Goal: Task Accomplishment & Management: Use online tool/utility

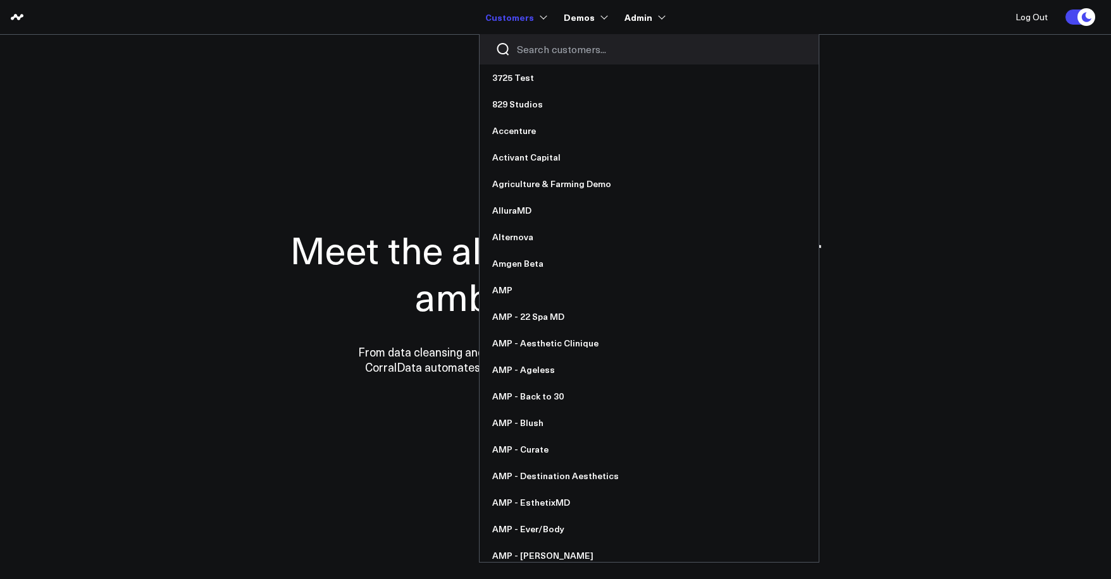
click at [531, 47] on input "Search customers input" at bounding box center [660, 49] width 286 height 14
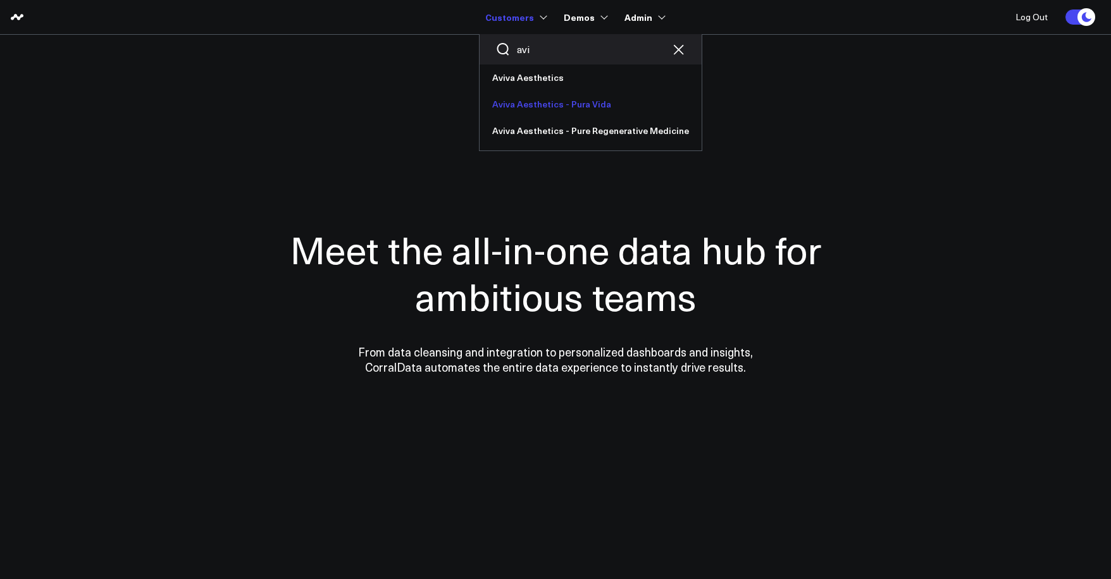
type input "avi"
click at [541, 102] on link "Aviva Aesthetics - Pura Vida" at bounding box center [590, 104] width 222 height 27
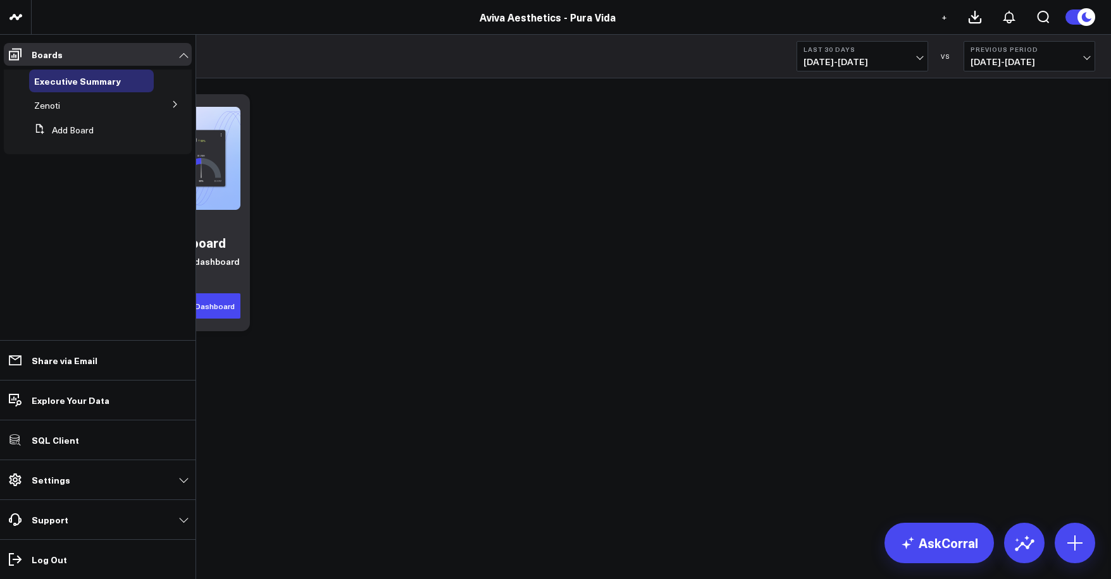
click at [167, 106] on button at bounding box center [175, 103] width 33 height 19
click at [57, 132] on span "Revenue" at bounding box center [59, 128] width 35 height 12
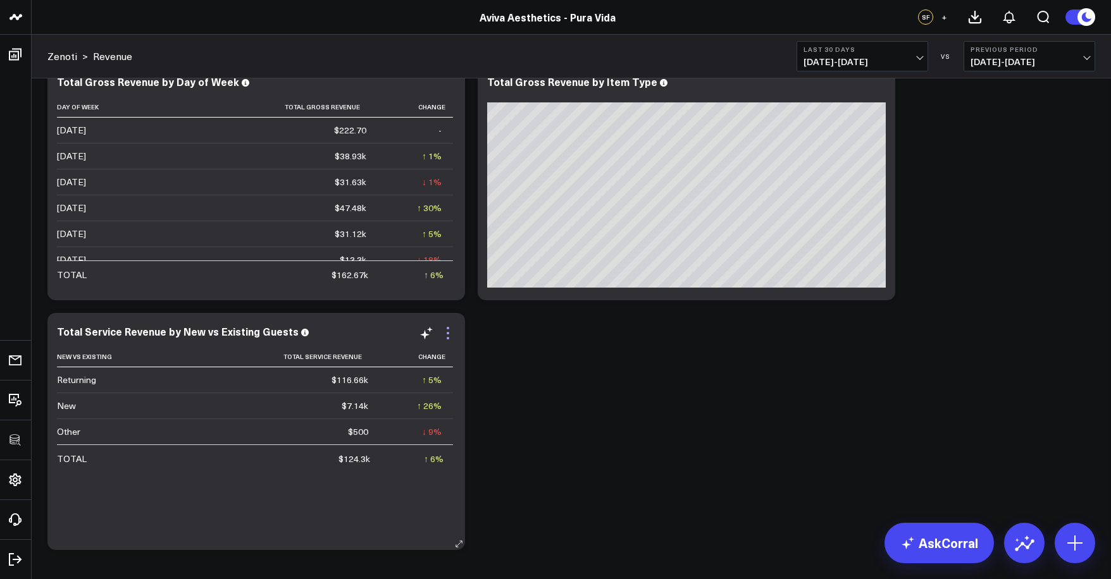
click at [448, 336] on icon at bounding box center [447, 333] width 15 height 15
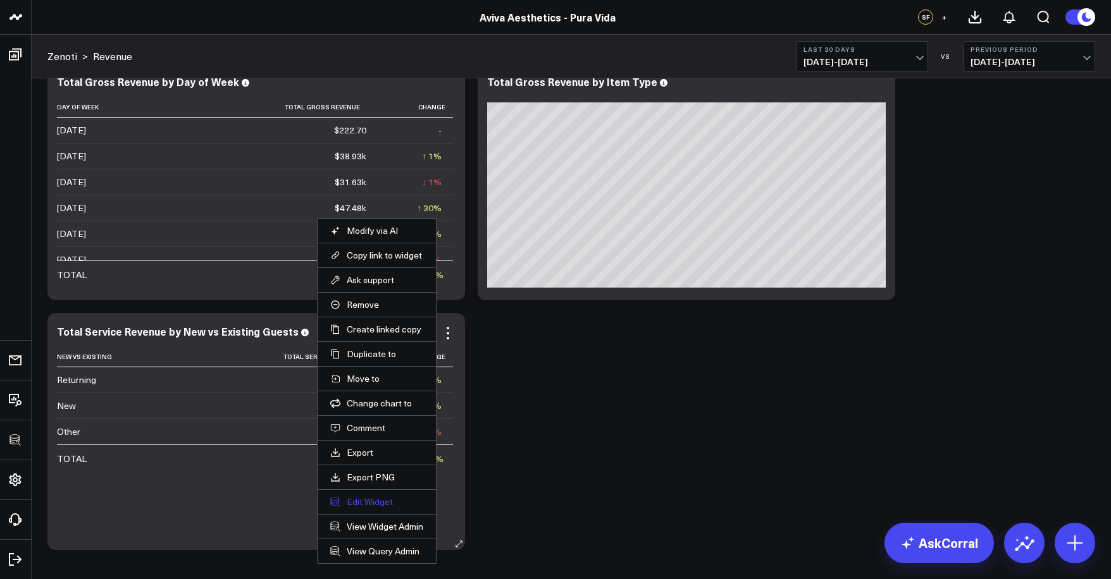
click at [378, 505] on button "Edit Widget" at bounding box center [376, 501] width 93 height 11
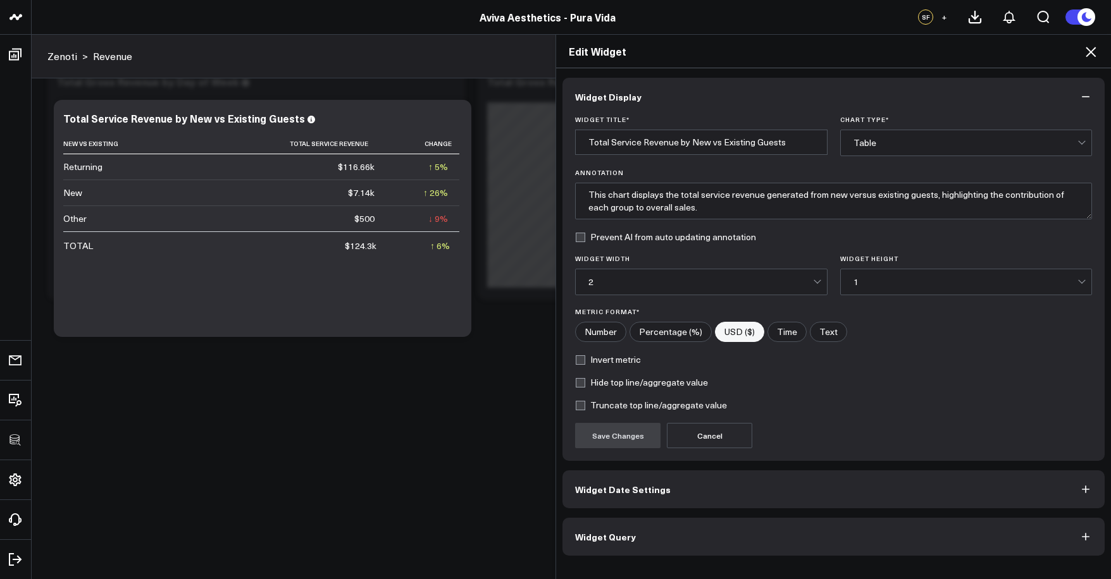
scroll to position [334, 0]
click at [696, 534] on button "Widget Query" at bounding box center [833, 537] width 542 height 38
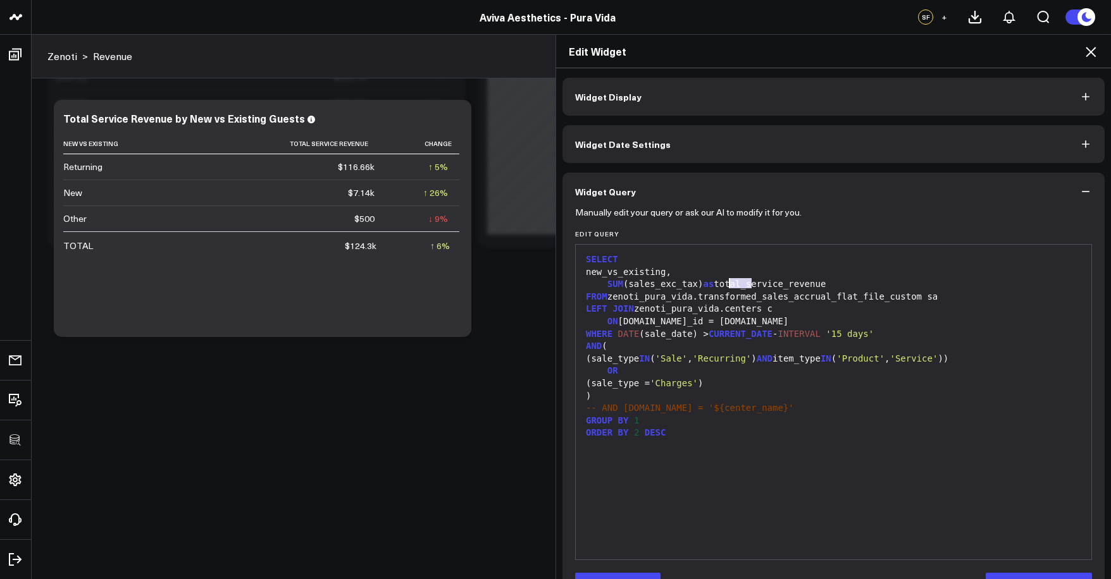
drag, startPoint x: 746, startPoint y: 285, endPoint x: 723, endPoint y: 285, distance: 23.4
click at [723, 285] on div "SUM (sales_exc_tax) as total_service_revenue" at bounding box center [833, 284] width 503 height 13
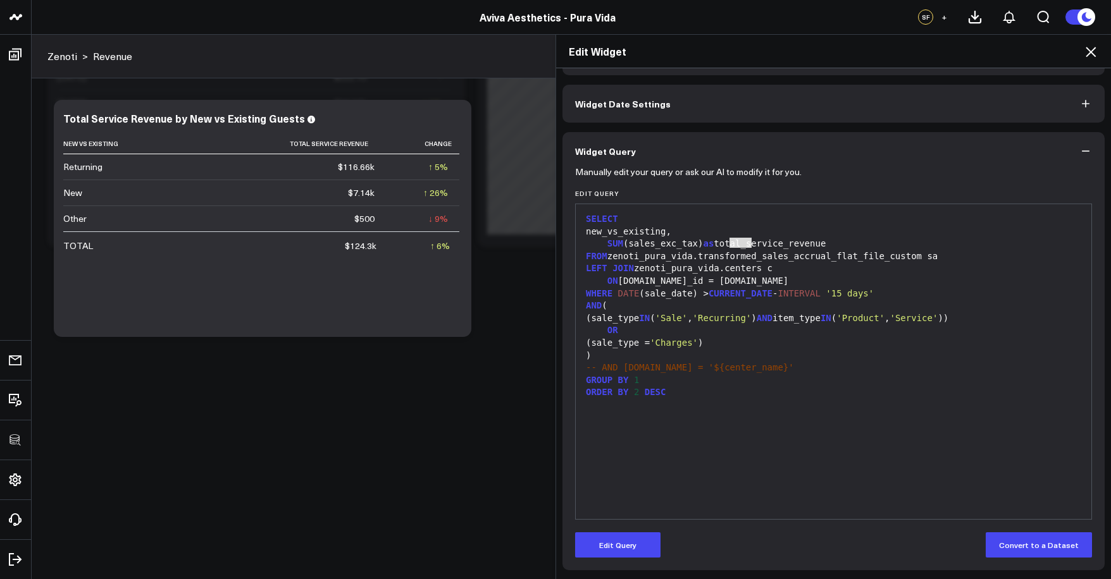
drag, startPoint x: 638, startPoint y: 543, endPoint x: 661, endPoint y: 448, distance: 97.6
click at [638, 543] on button "Edit Query" at bounding box center [617, 545] width 85 height 25
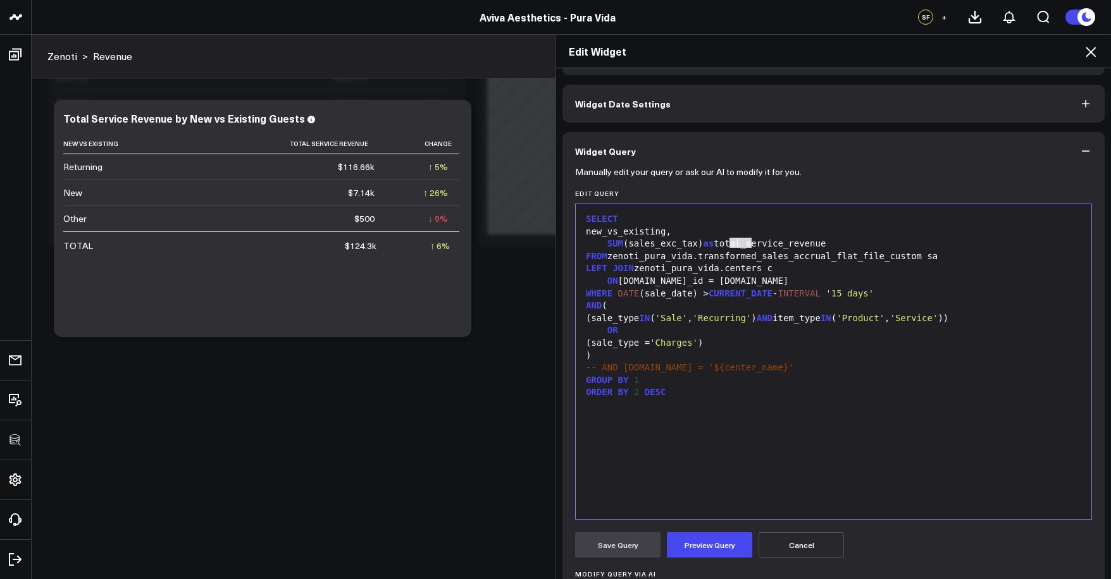
click at [725, 238] on div "SUM (sales_exc_tax) as total_service_revenue" at bounding box center [833, 244] width 503 height 13
drag, startPoint x: 724, startPoint y: 242, endPoint x: 745, endPoint y: 240, distance: 21.0
click at [745, 240] on div "SUM (sales_exc_tax) as total_service_revenue" at bounding box center [833, 244] width 503 height 13
click at [717, 538] on button "Preview Query" at bounding box center [709, 545] width 85 height 25
click at [637, 548] on button "Save Query" at bounding box center [617, 545] width 85 height 25
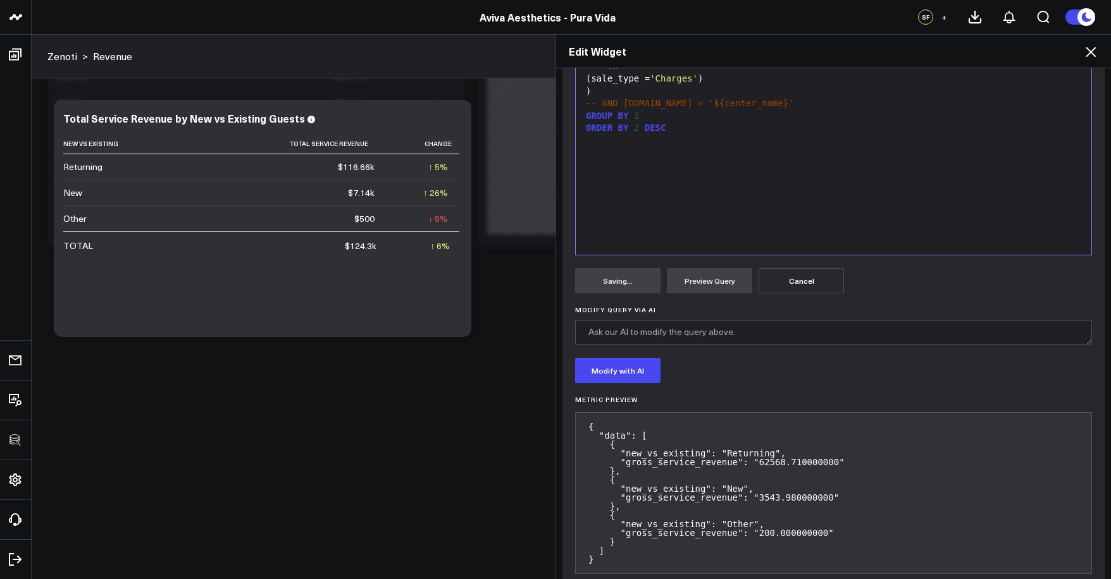
scroll to position [0, 0]
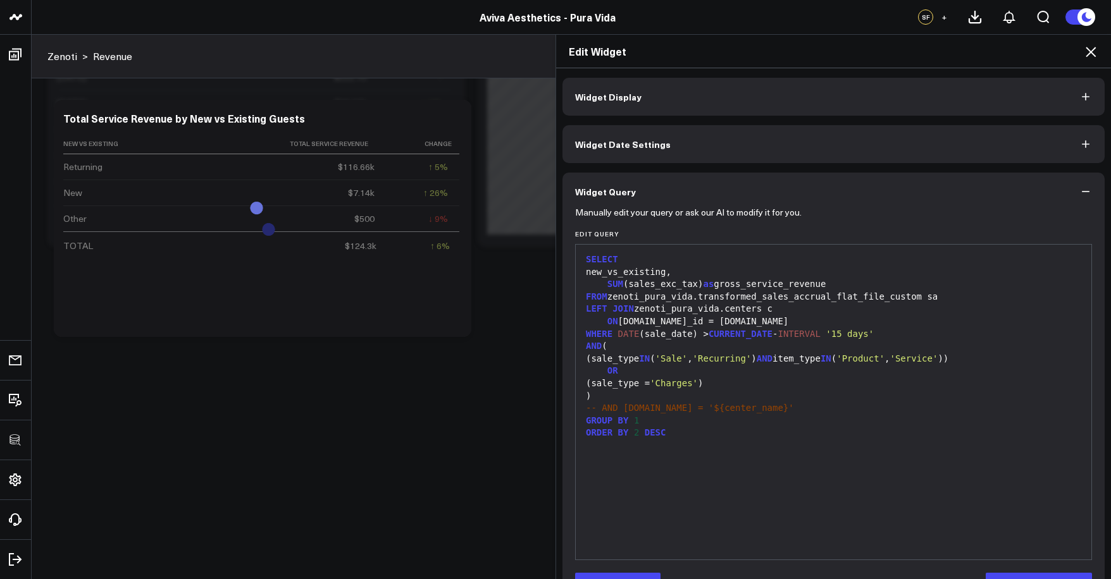
click at [661, 111] on button "Widget Display" at bounding box center [833, 97] width 542 height 38
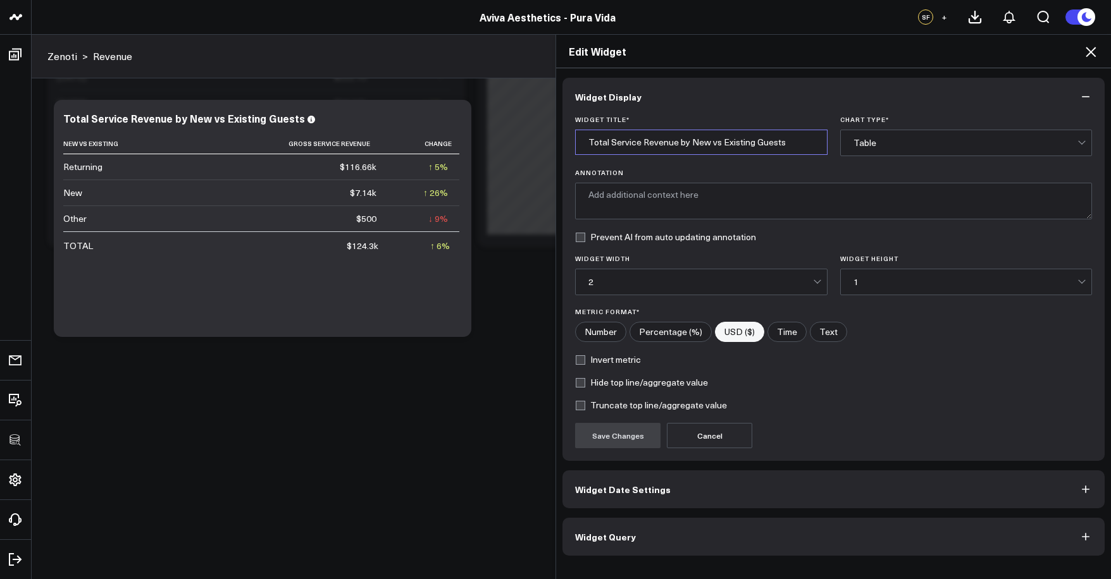
click at [596, 145] on input "Total Service Revenue by New vs Existing Guests" at bounding box center [701, 142] width 252 height 25
type input "Gross Service Revenue by New vs Existing Guests"
click at [622, 435] on button "Save Changes" at bounding box center [617, 435] width 85 height 25
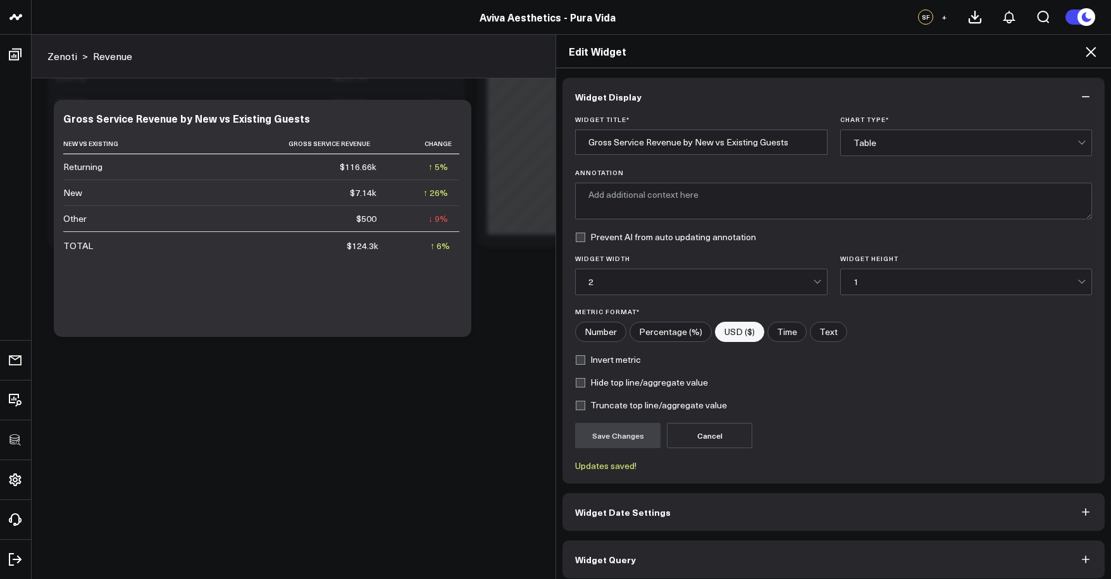
click at [1098, 46] on div "Edit Widget" at bounding box center [833, 52] width 555 height 34
click at [1094, 50] on icon at bounding box center [1090, 52] width 10 height 10
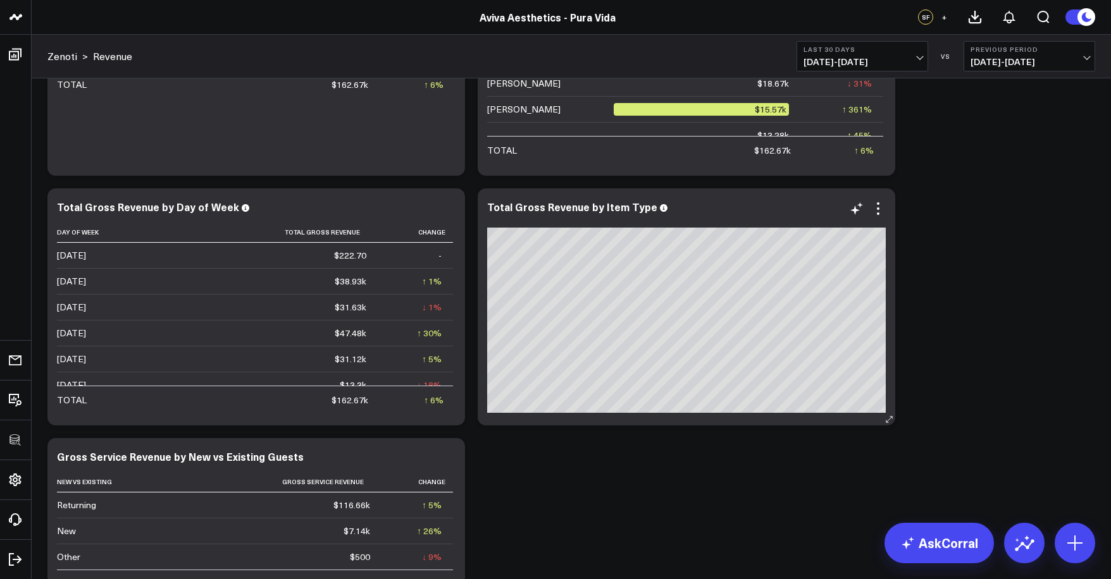
scroll to position [53, 0]
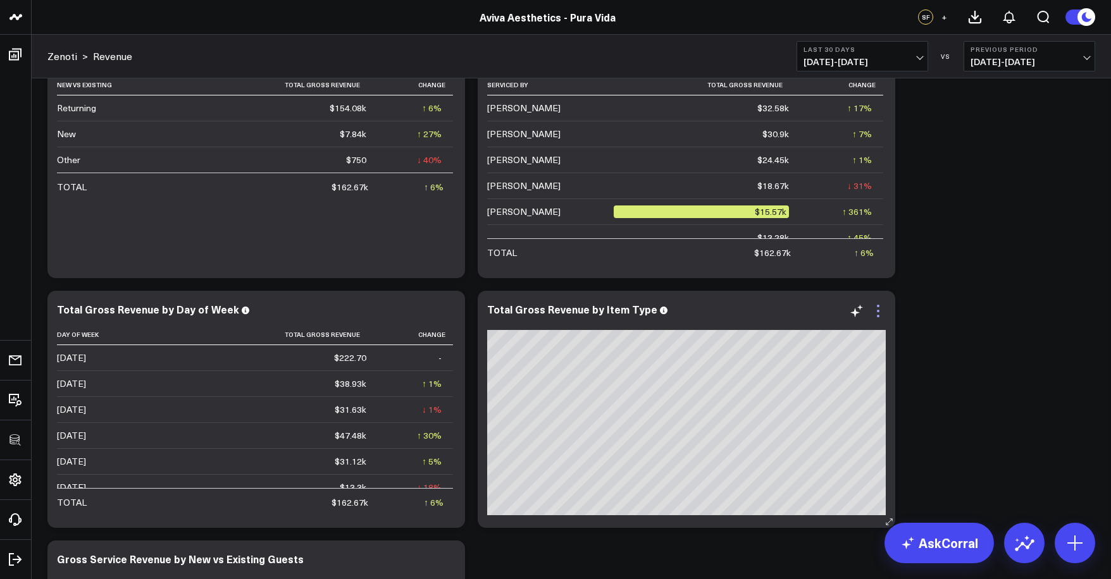
click at [877, 312] on icon at bounding box center [877, 311] width 15 height 15
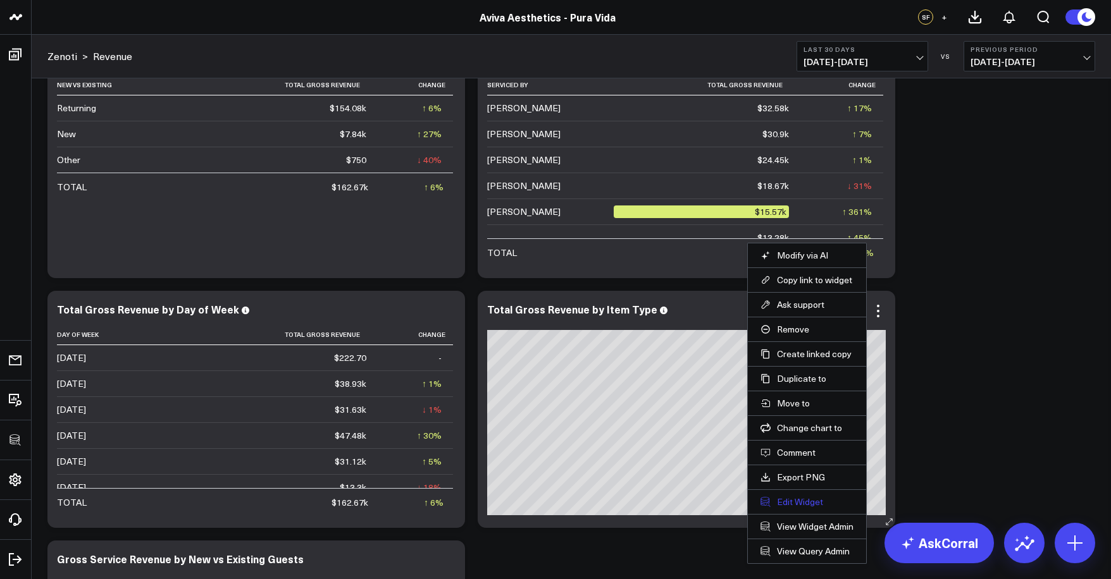
click at [813, 501] on button "Edit Widget" at bounding box center [806, 501] width 93 height 11
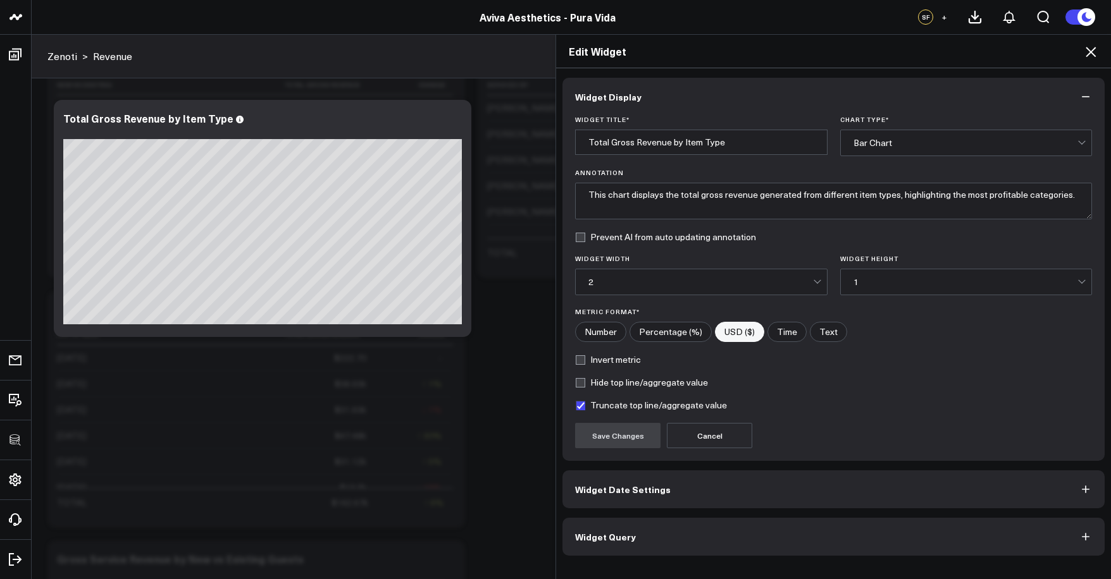
scroll to position [296, 0]
click at [751, 528] on button "Widget Query" at bounding box center [833, 537] width 542 height 38
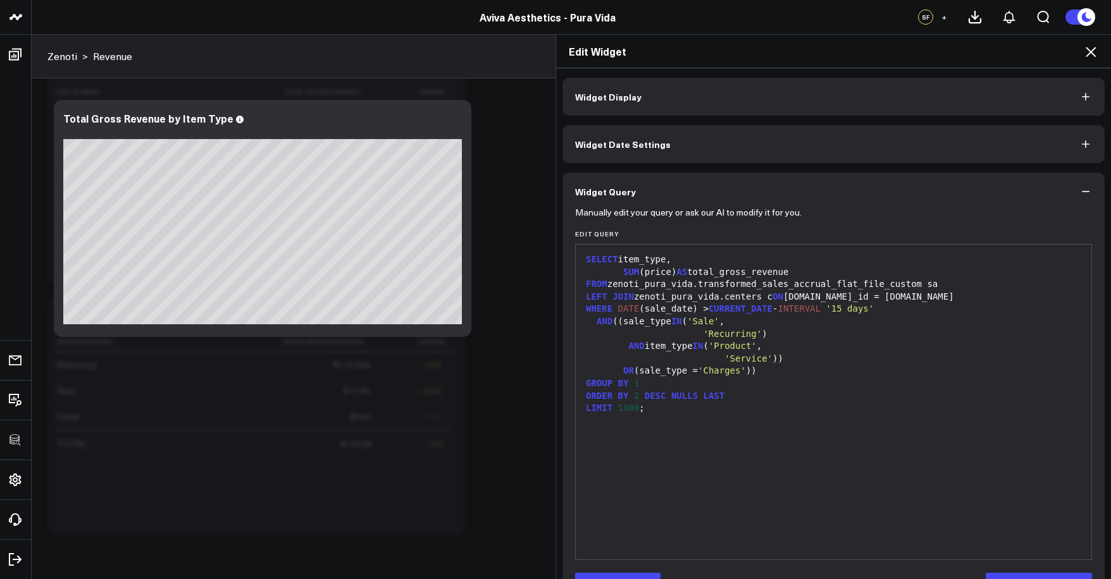
scroll to position [3, 0]
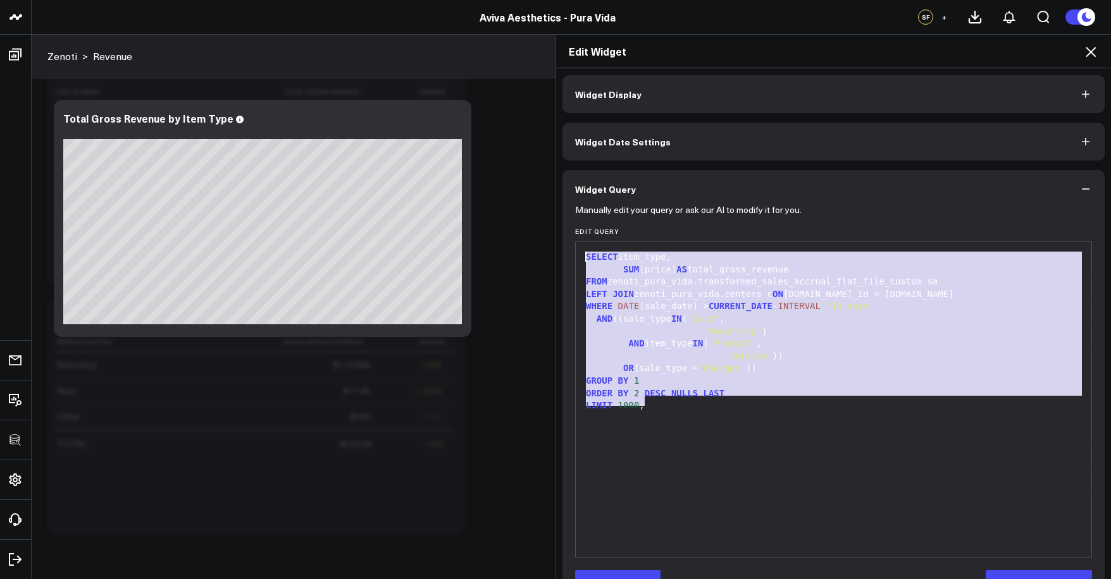
drag, startPoint x: 641, startPoint y: 381, endPoint x: 536, endPoint y: 250, distance: 167.7
click at [536, 250] on div "Edit Widget Widget Display Widget Date Settings Widget Query Manually edit your…" at bounding box center [555, 306] width 1111 height 545
click at [434, 1] on header "3725 Test 829 Studios Accenture Activant Capital Agriculture & Farming Demo All…" at bounding box center [555, 17] width 1111 height 35
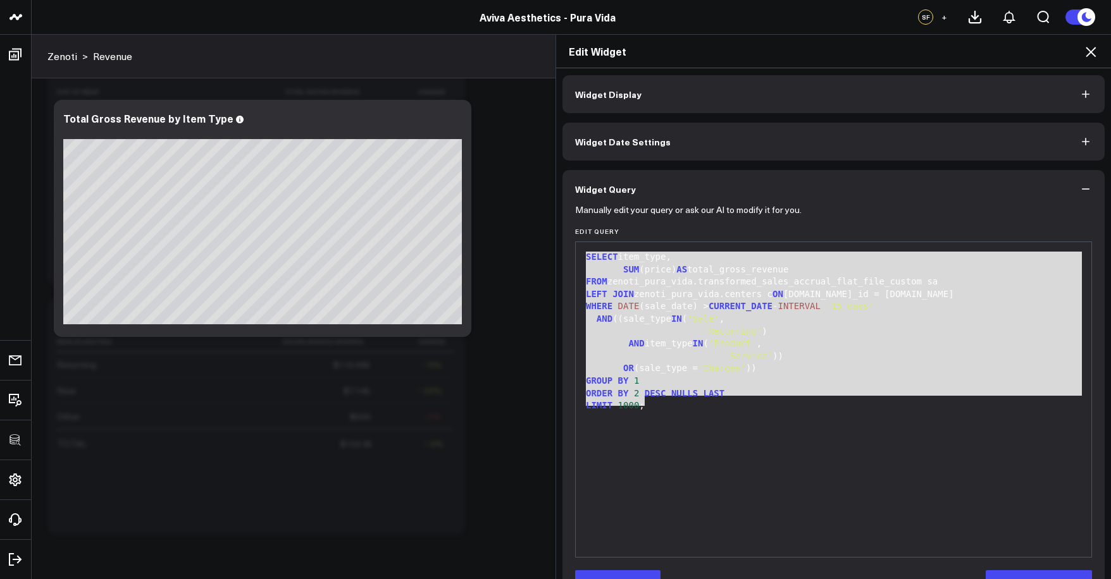
click at [1085, 53] on icon at bounding box center [1090, 51] width 15 height 15
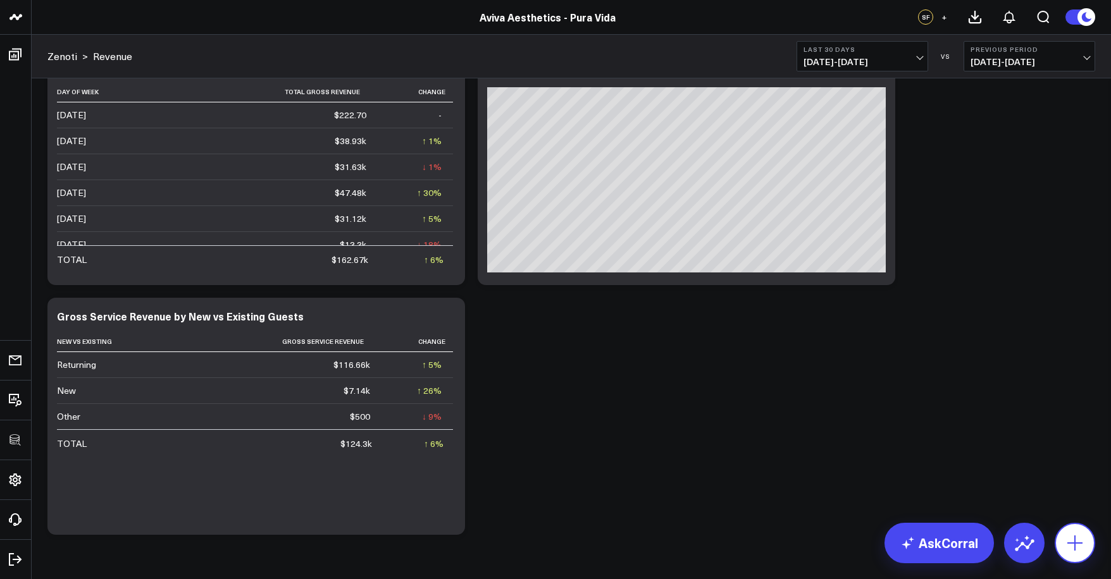
click at [1068, 534] on icon at bounding box center [1074, 543] width 20 height 20
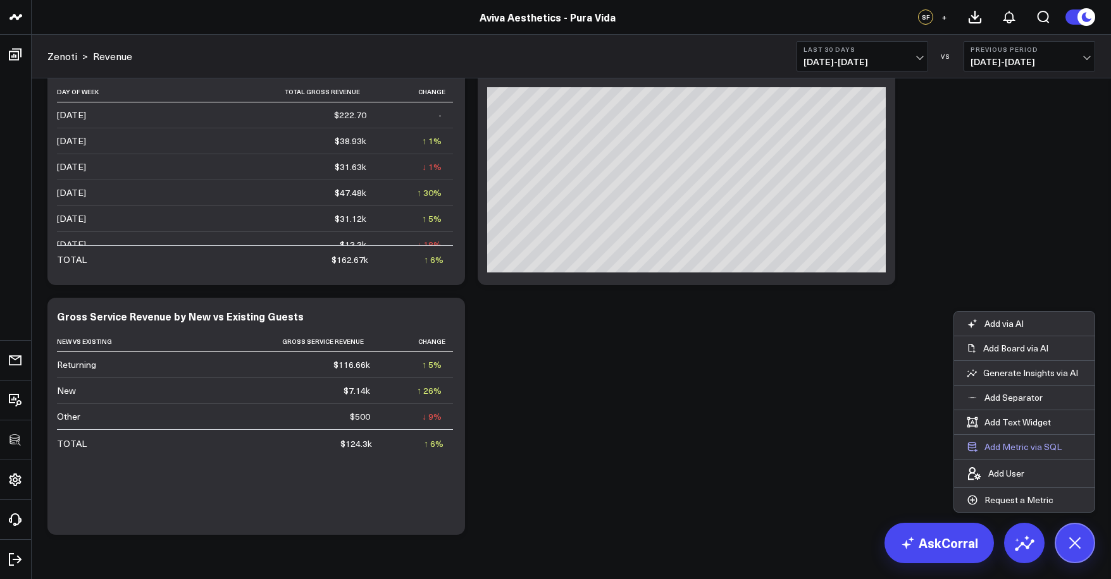
click at [1035, 447] on button "Add Metric via SQL" at bounding box center [1014, 447] width 120 height 24
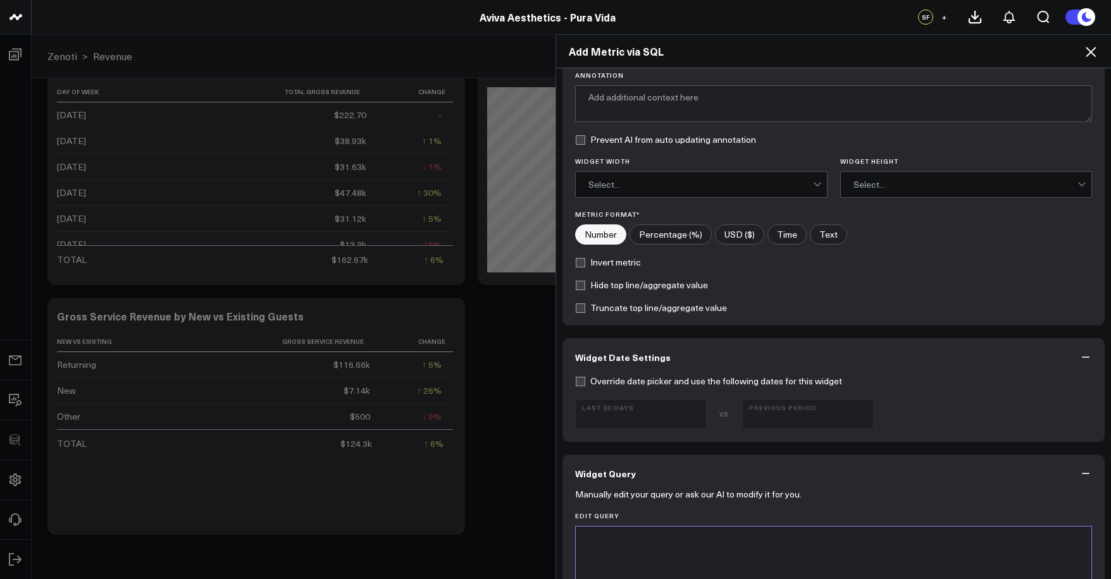
scroll to position [197, 0]
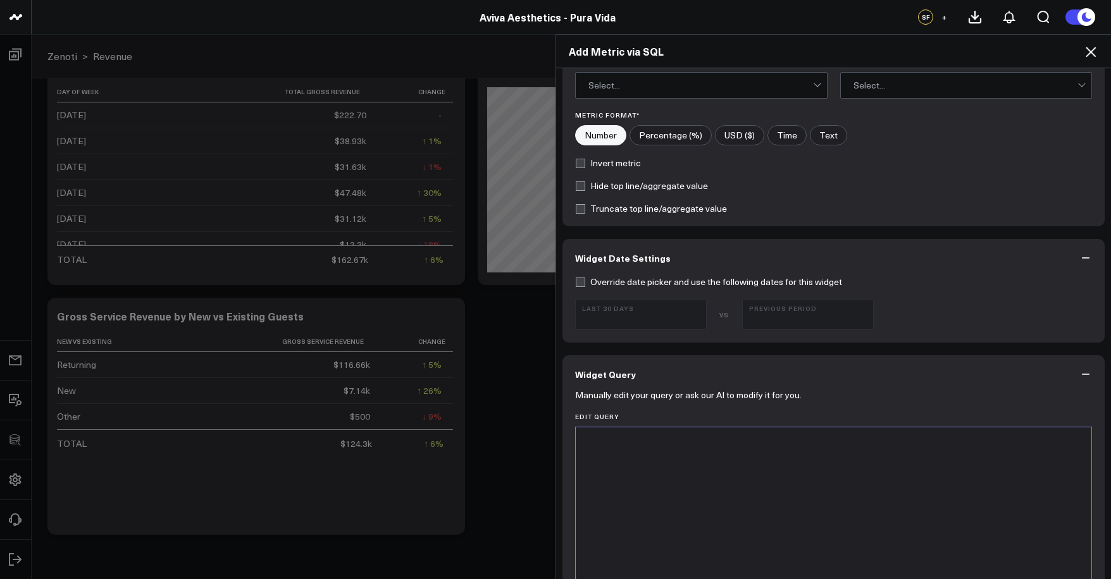
click at [764, 469] on div at bounding box center [833, 585] width 503 height 302
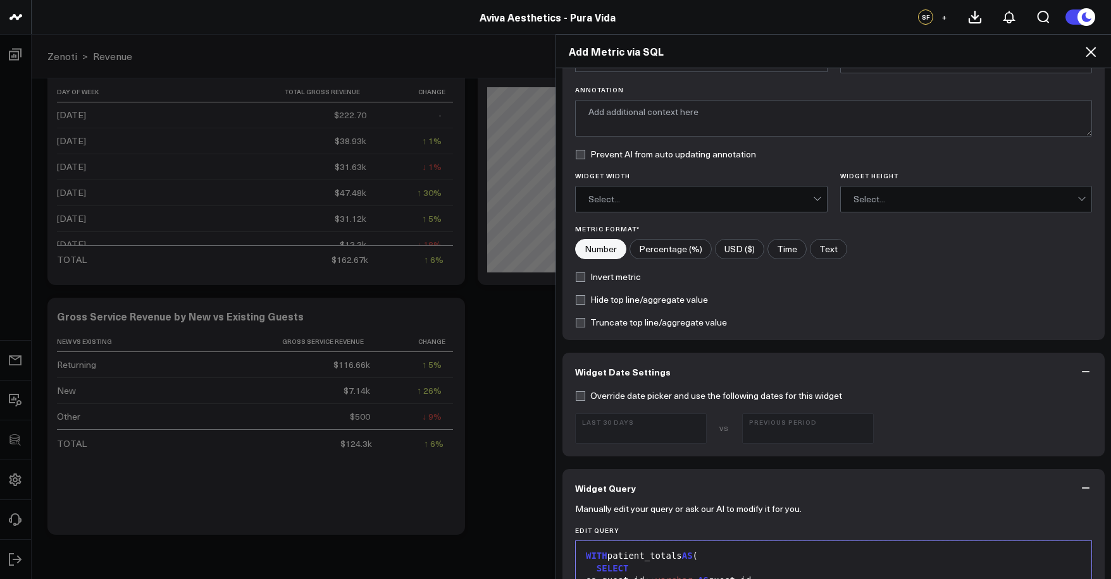
scroll to position [64, 0]
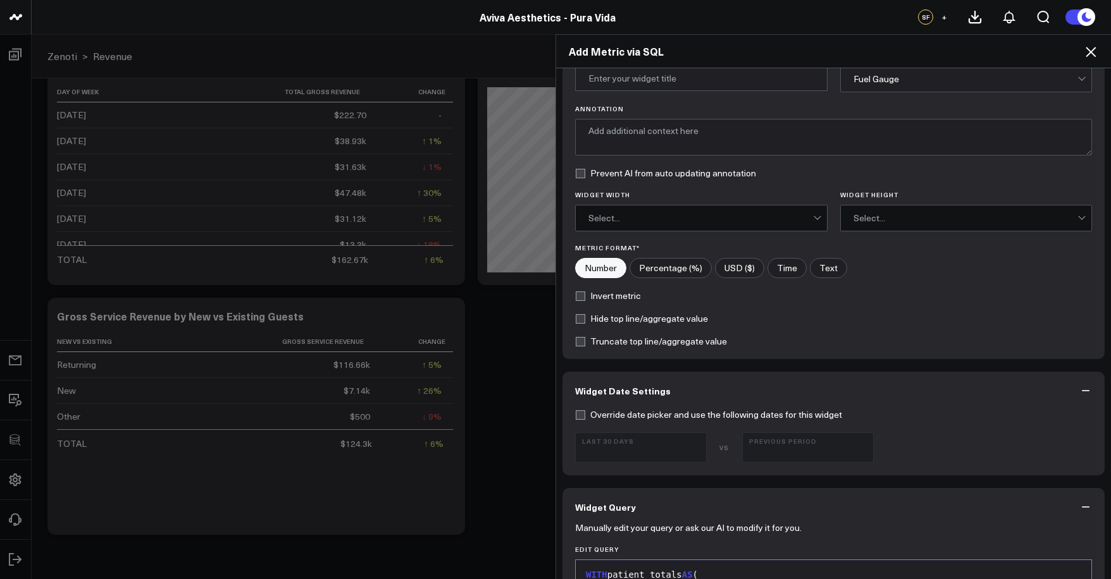
click at [737, 275] on label "USD ($)" at bounding box center [739, 268] width 49 height 20
click at [737, 275] on input"] "USD ($)" at bounding box center [739, 268] width 48 height 19
radio input"] "true"
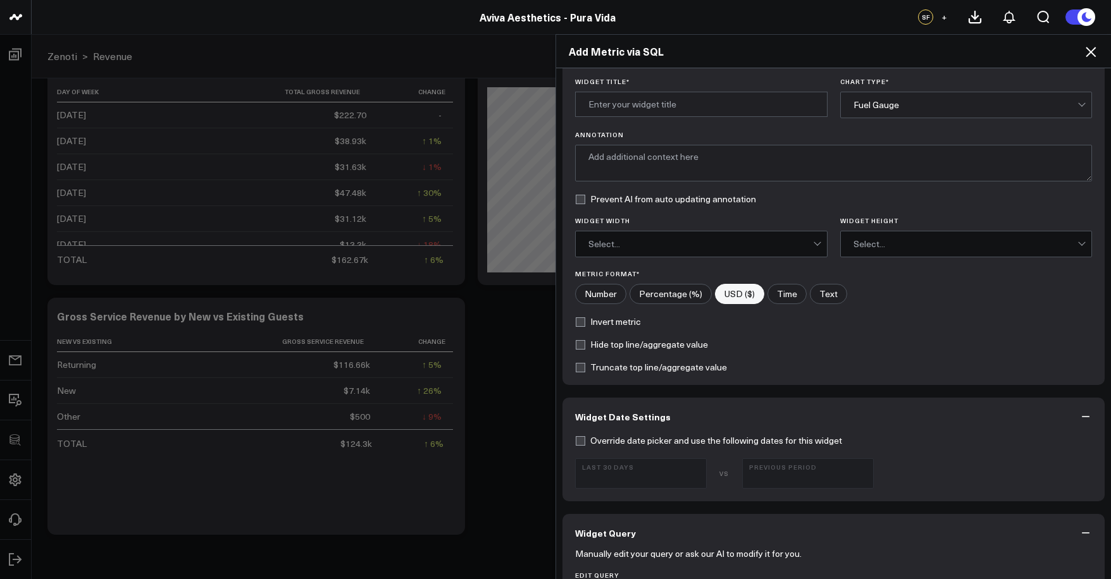
click at [891, 115] on div "Fuel Gauge" at bounding box center [965, 104] width 225 height 25
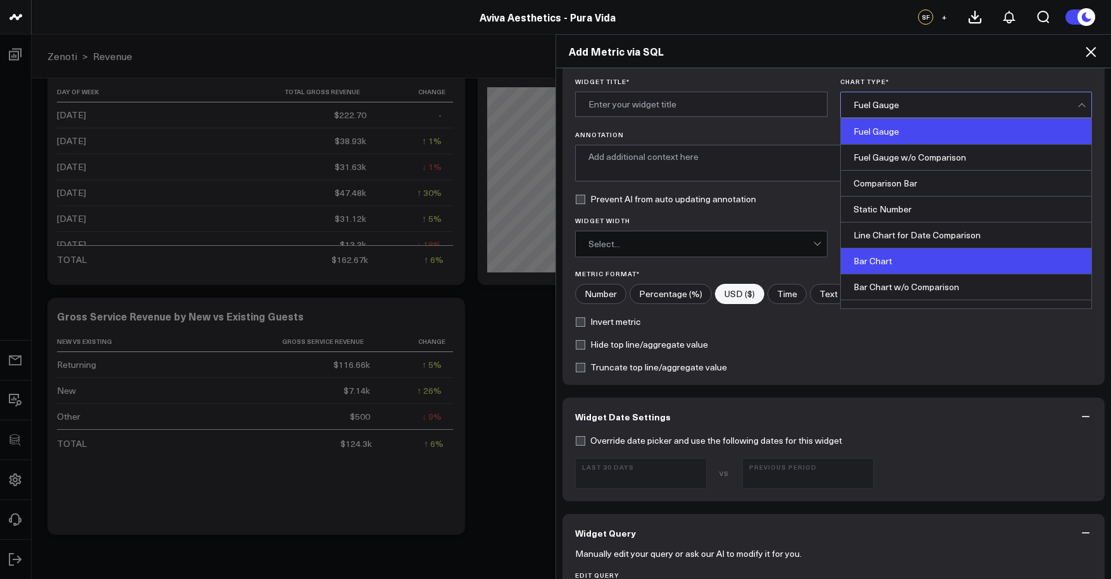
click at [885, 259] on div "Bar Chart" at bounding box center [966, 262] width 251 height 26
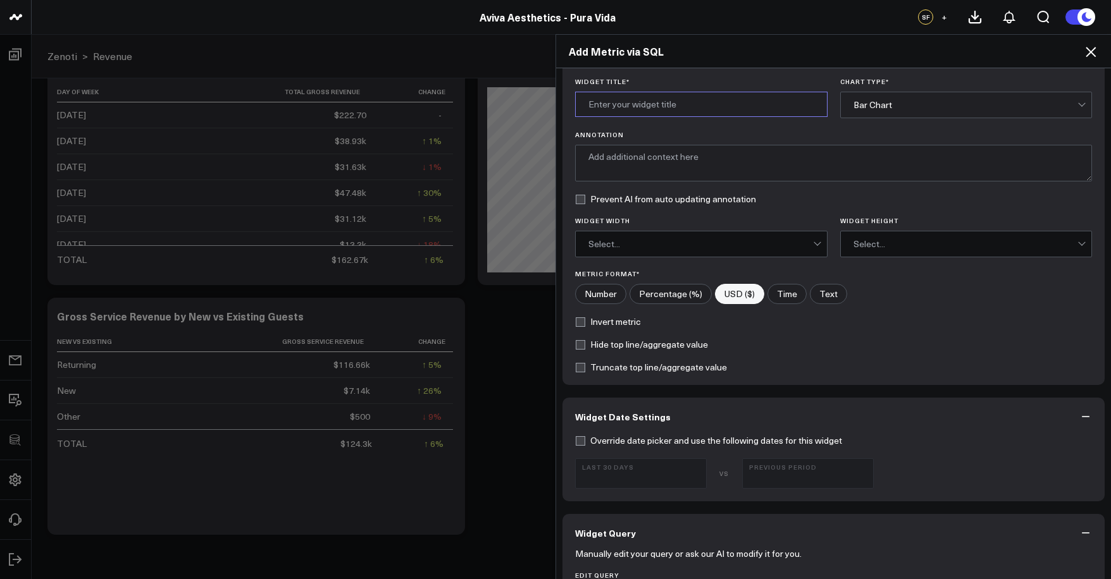
click at [728, 109] on input "Widget Title *" at bounding box center [701, 104] width 252 height 25
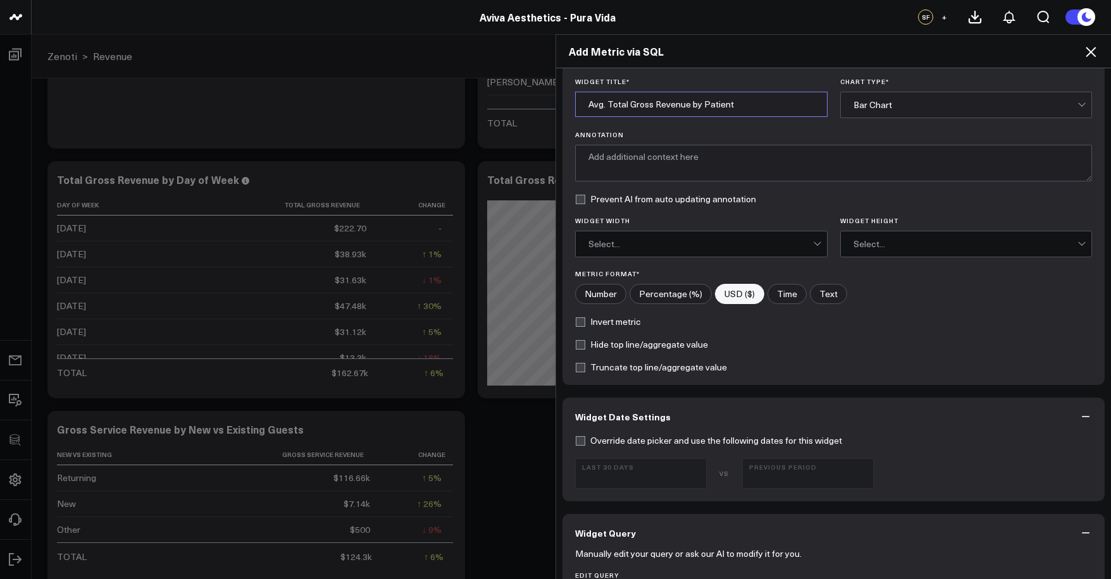
scroll to position [615, 0]
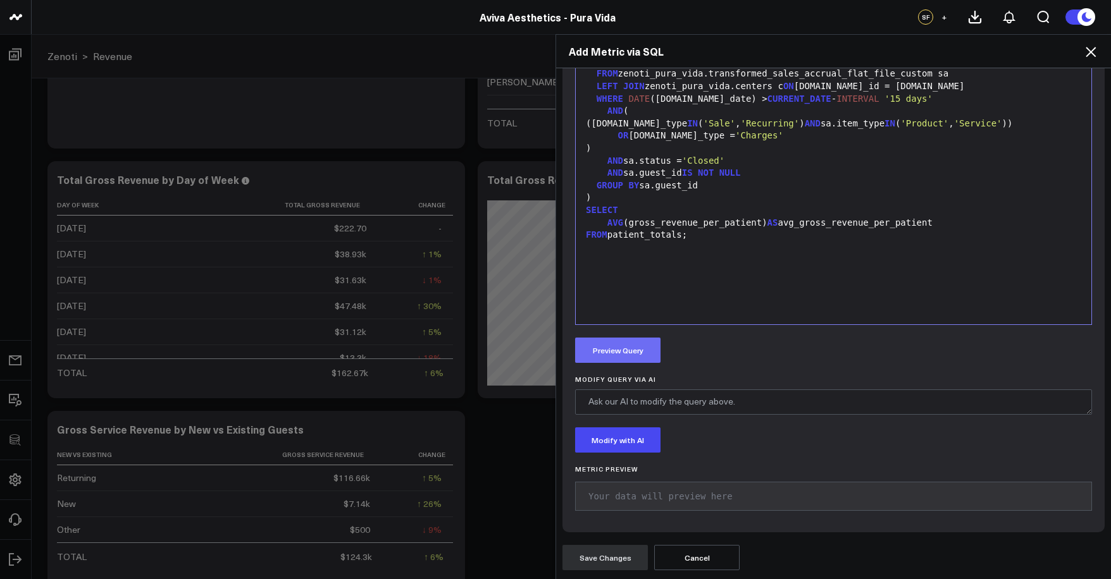
type input "Avg. Total Gross Revenue by Patient"
click at [629, 345] on button "Preview Query" at bounding box center [617, 350] width 85 height 25
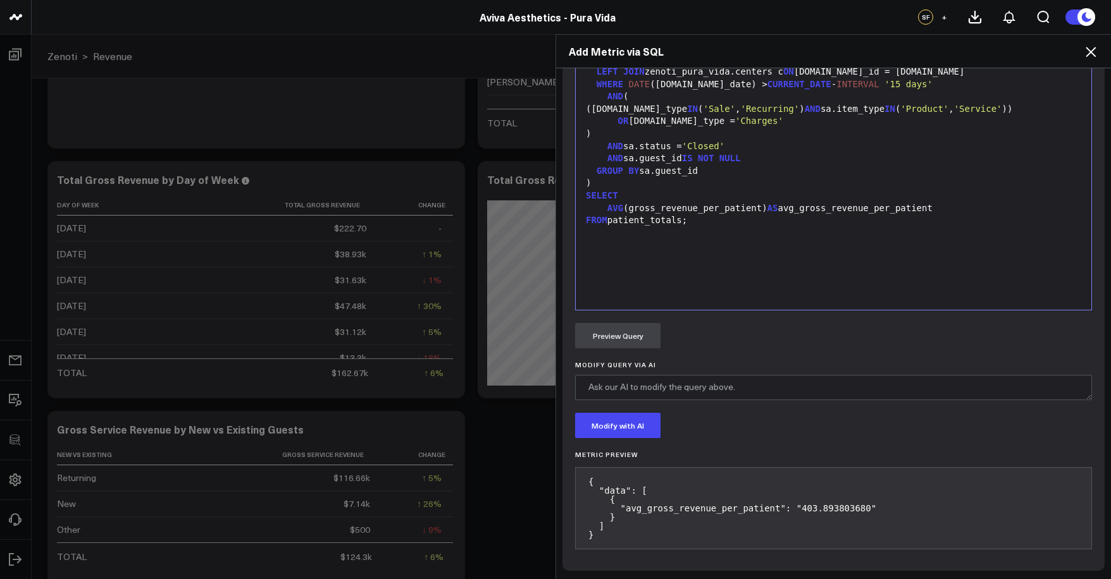
scroll to position [668, 0]
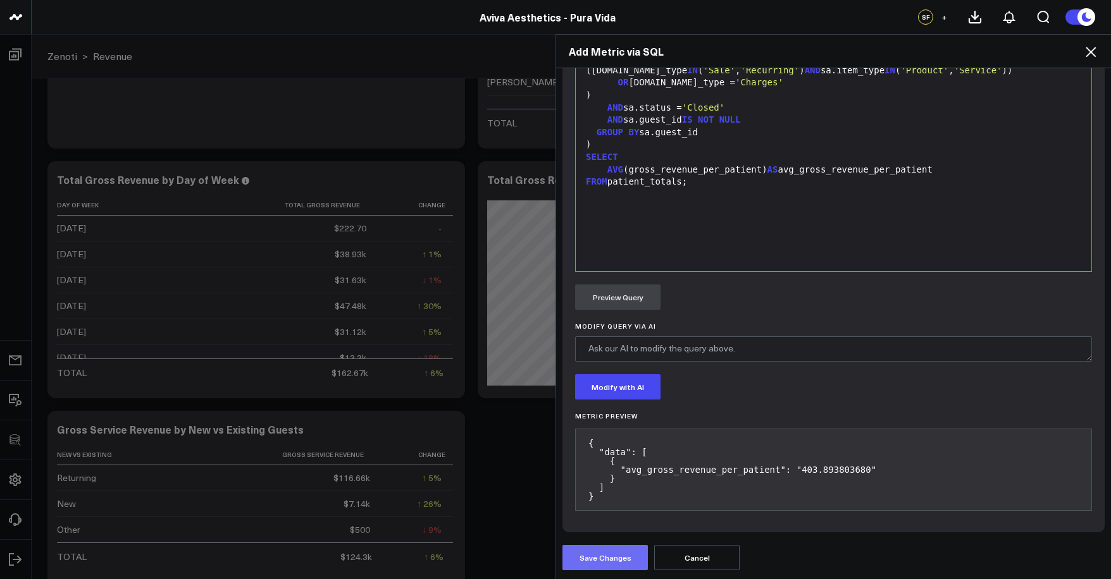
click at [623, 548] on button "Save Changes" at bounding box center [604, 557] width 85 height 25
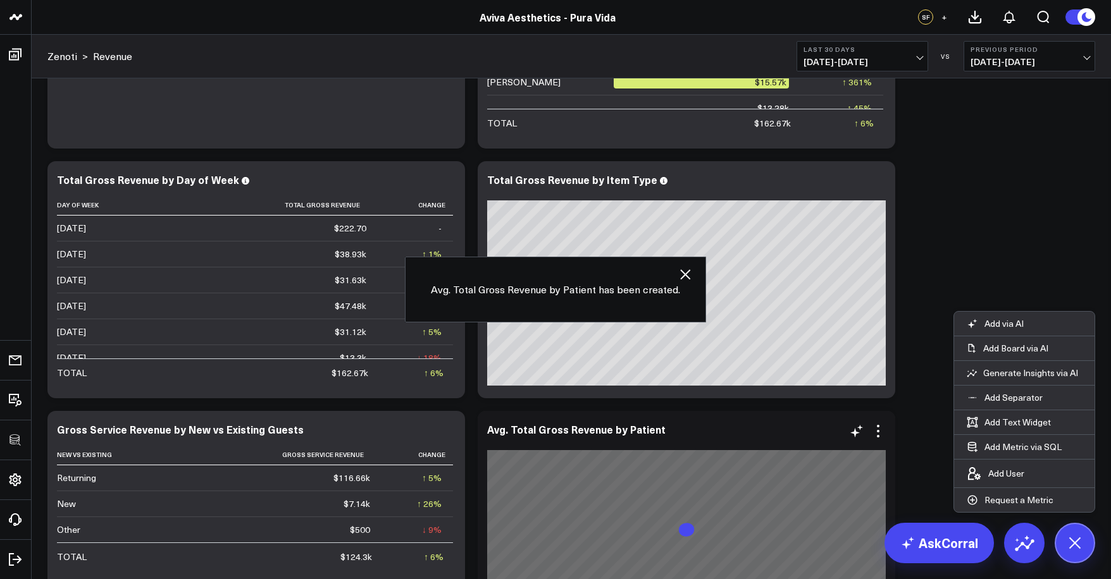
scroll to position [334, 0]
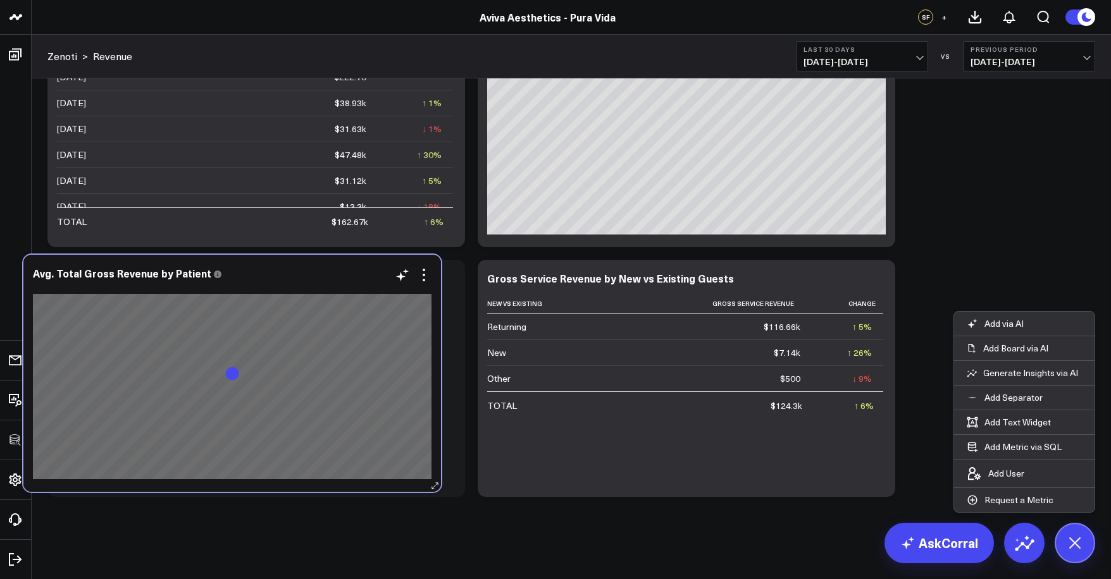
drag, startPoint x: 770, startPoint y: 281, endPoint x: 324, endPoint y: 276, distance: 446.6
click at [324, 276] on div "Avg. Total Gross Revenue by Patient" at bounding box center [232, 273] width 398 height 11
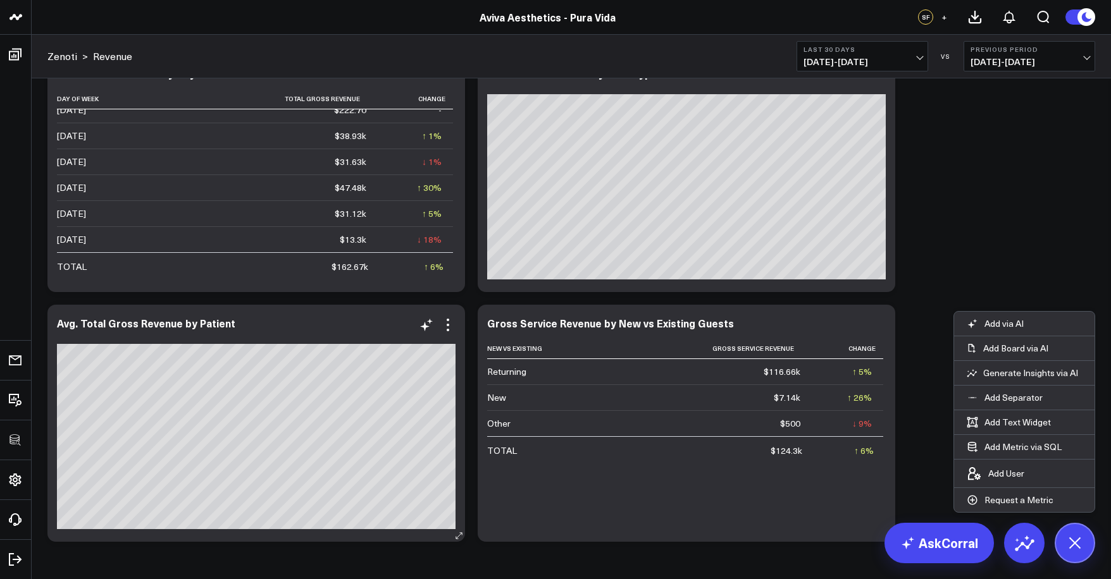
scroll to position [305, 0]
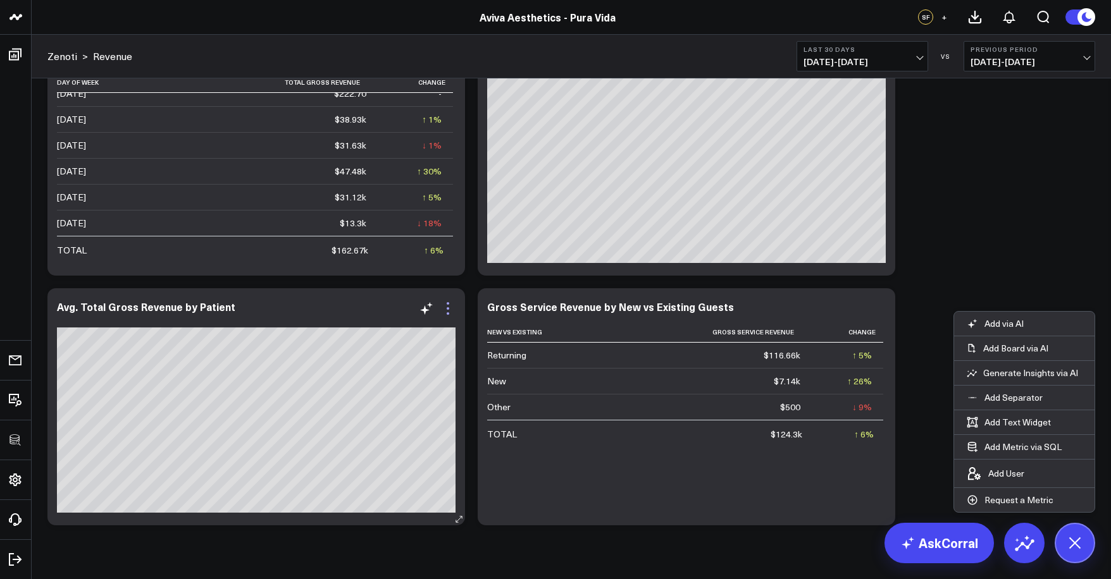
click at [452, 307] on icon at bounding box center [447, 308] width 15 height 15
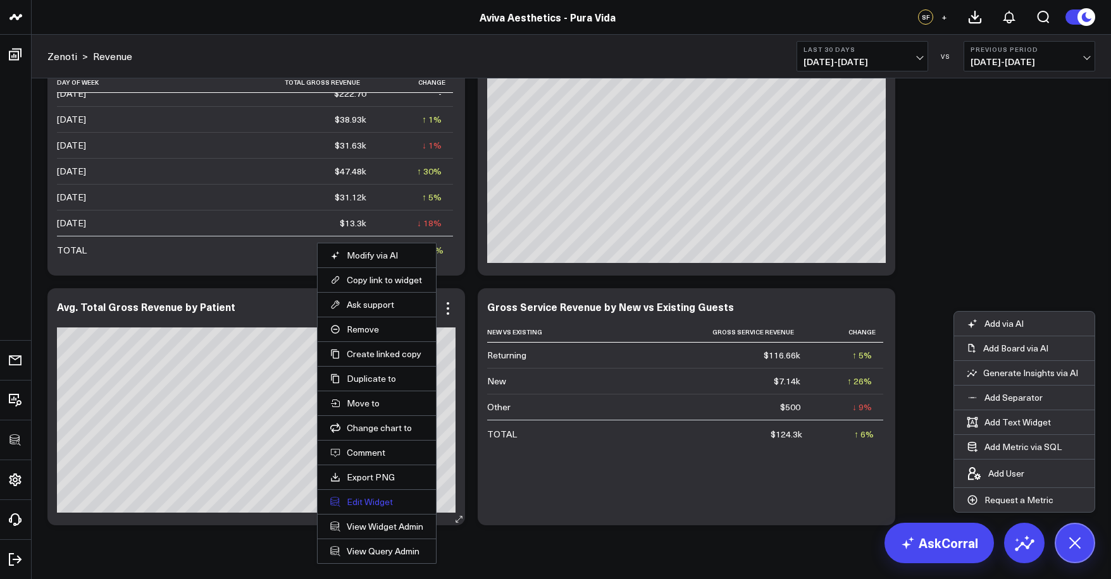
click at [371, 502] on button "Edit Widget" at bounding box center [376, 501] width 93 height 11
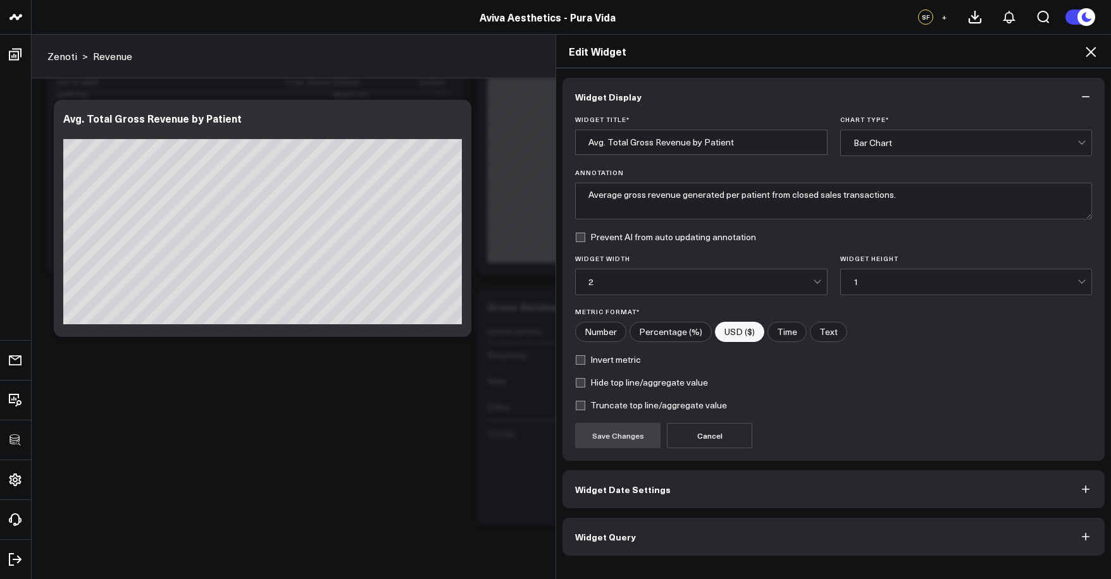
click at [923, 156] on div "Bar Chart" at bounding box center [966, 143] width 252 height 27
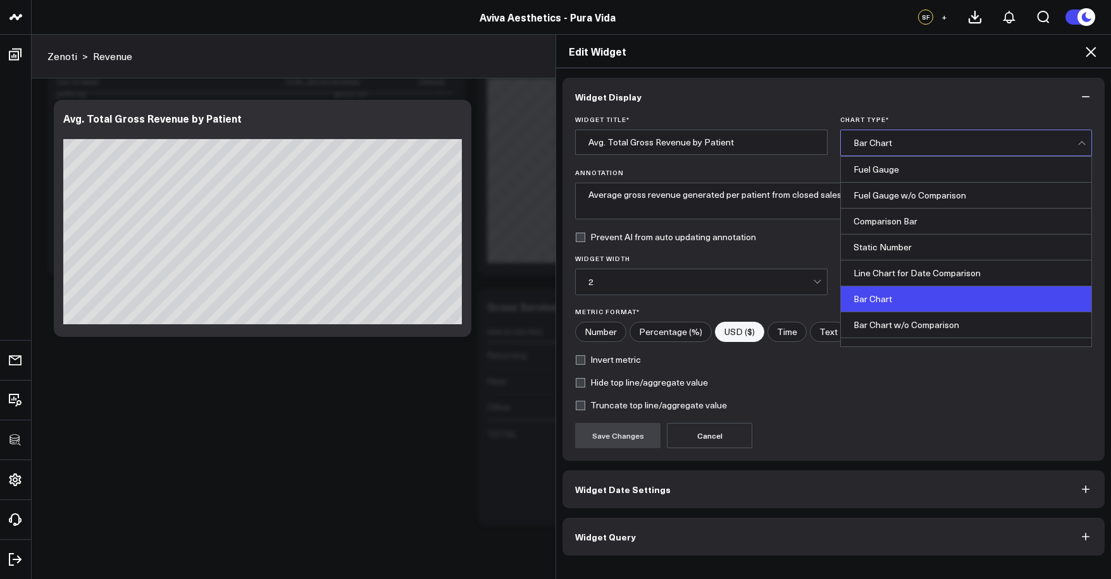
click at [889, 243] on div "Static Number" at bounding box center [966, 248] width 251 height 26
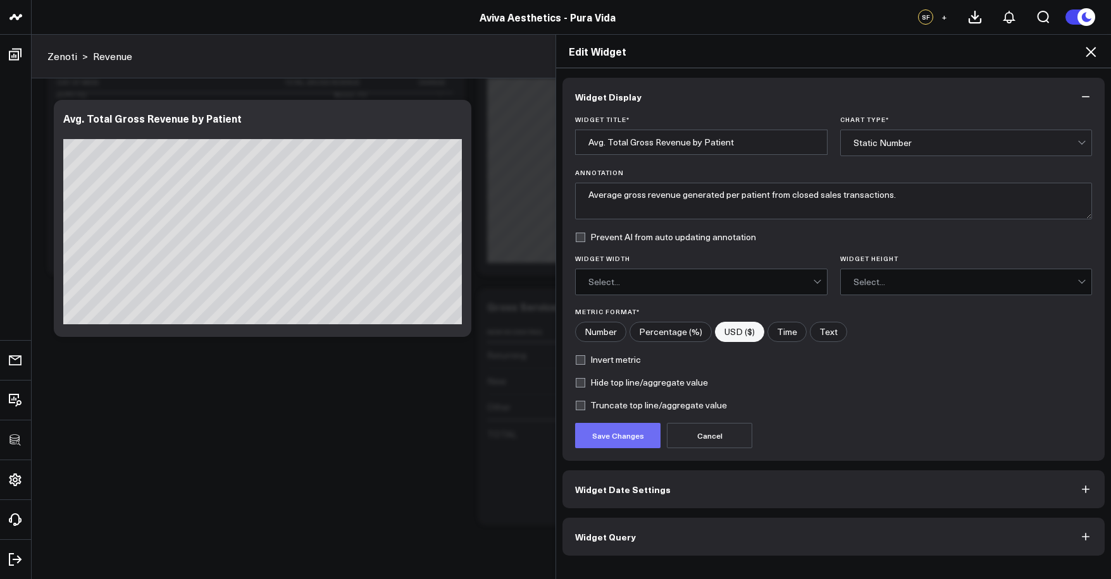
click at [642, 438] on button "Save Changes" at bounding box center [617, 435] width 85 height 25
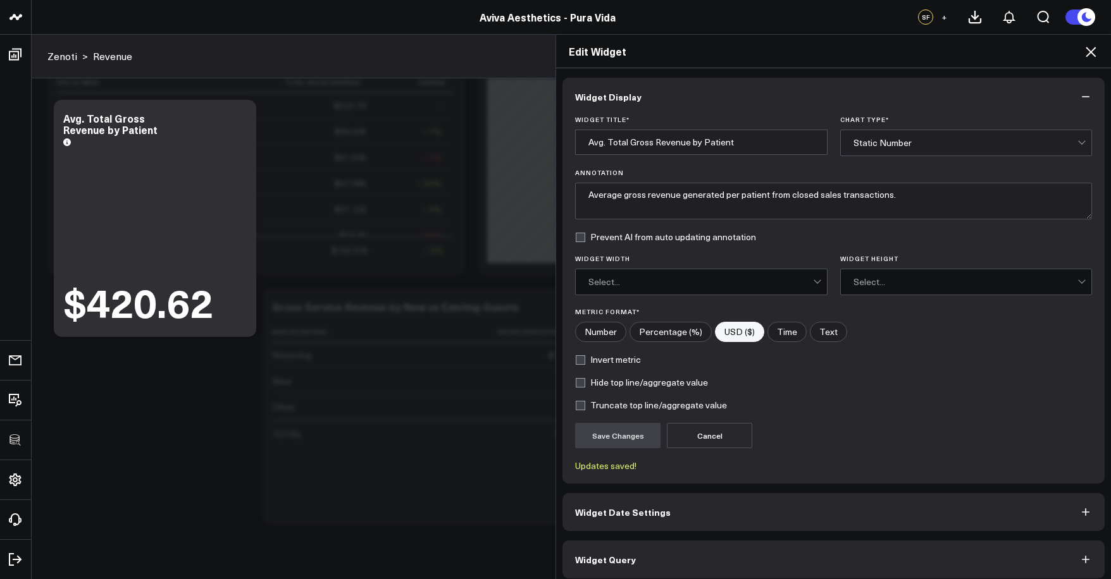
click at [110, 407] on div "Edit Widget Widget Display Widget Title * Avg. Total Gross Revenue by Patient C…" at bounding box center [555, 306] width 1111 height 545
click at [1096, 54] on icon at bounding box center [1090, 51] width 15 height 15
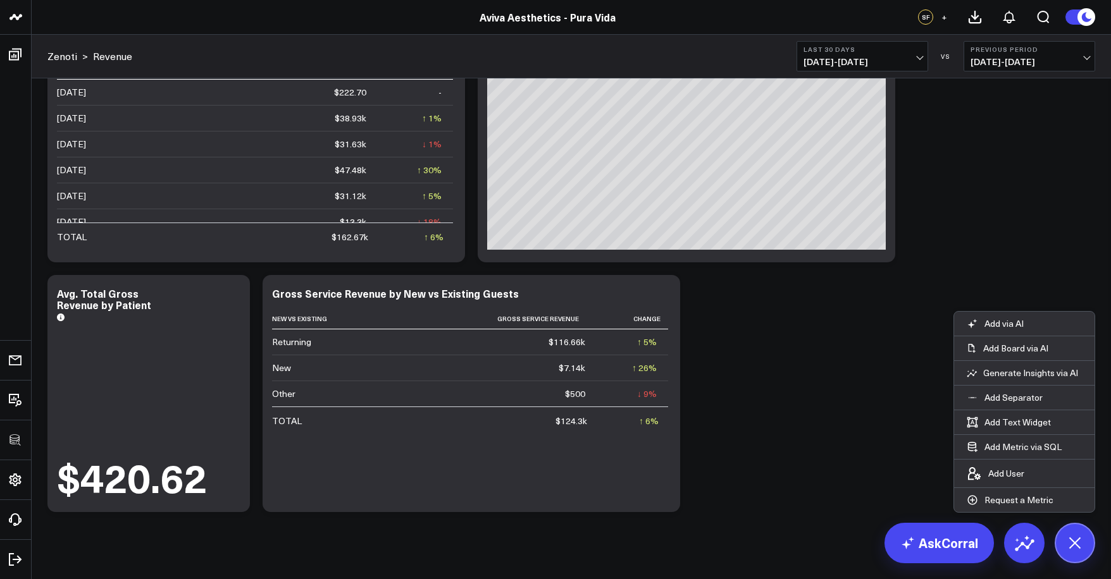
scroll to position [334, 0]
